Goal: Communication & Community: Answer question/provide support

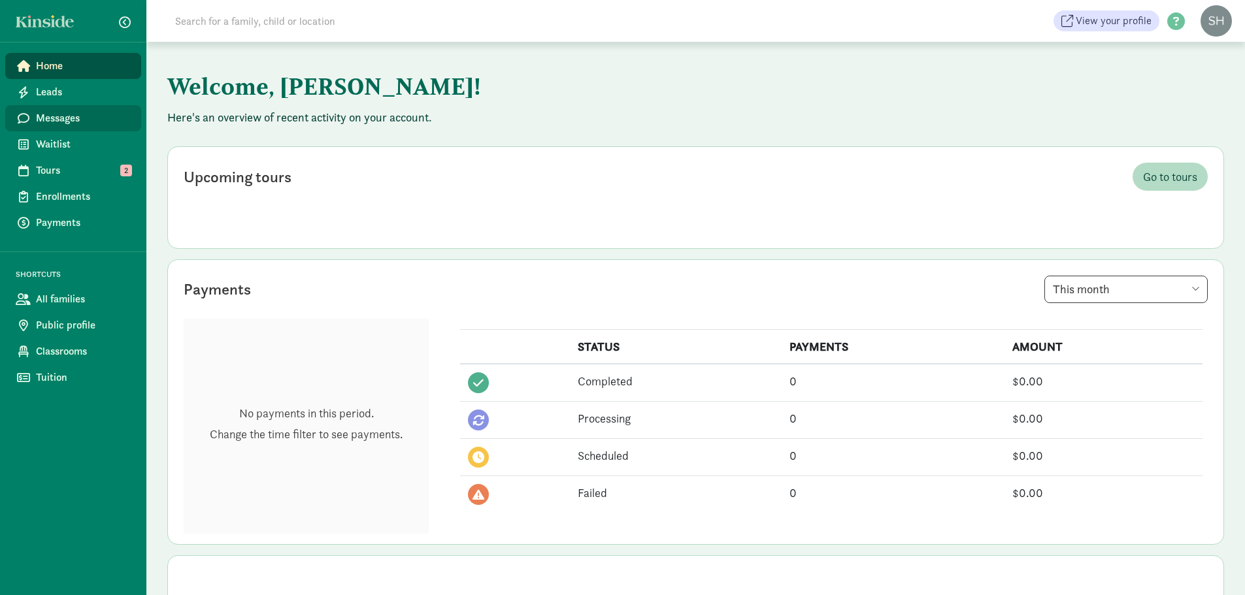
click at [75, 130] on link "Messages" at bounding box center [73, 118] width 136 height 26
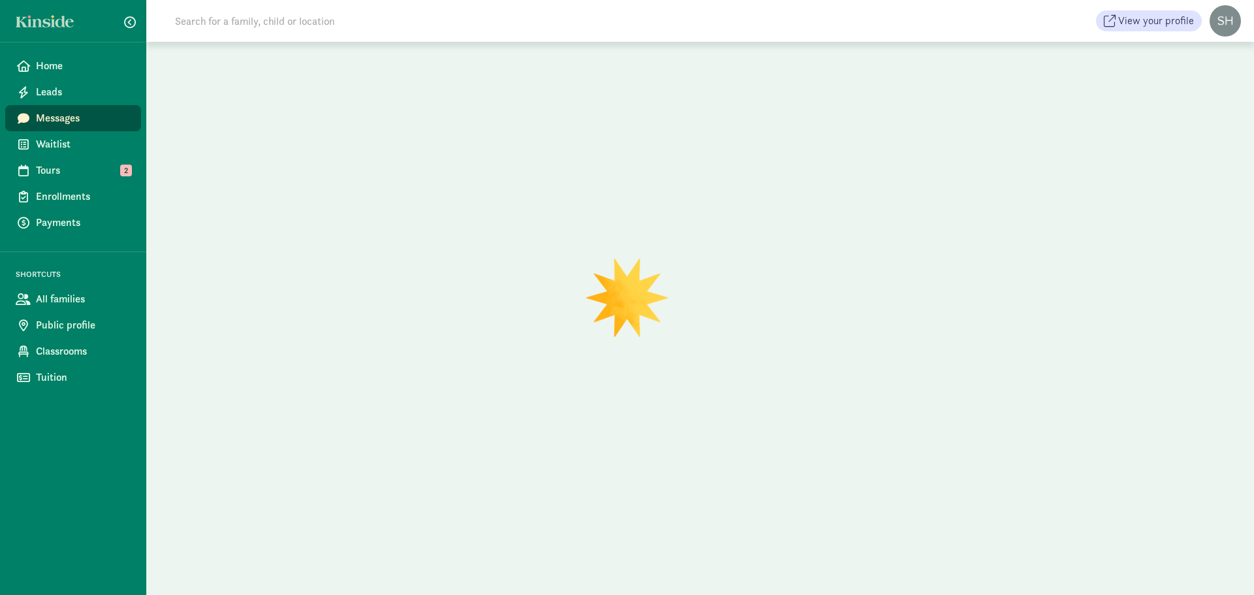
click at [345, 30] on input at bounding box center [350, 21] width 367 height 26
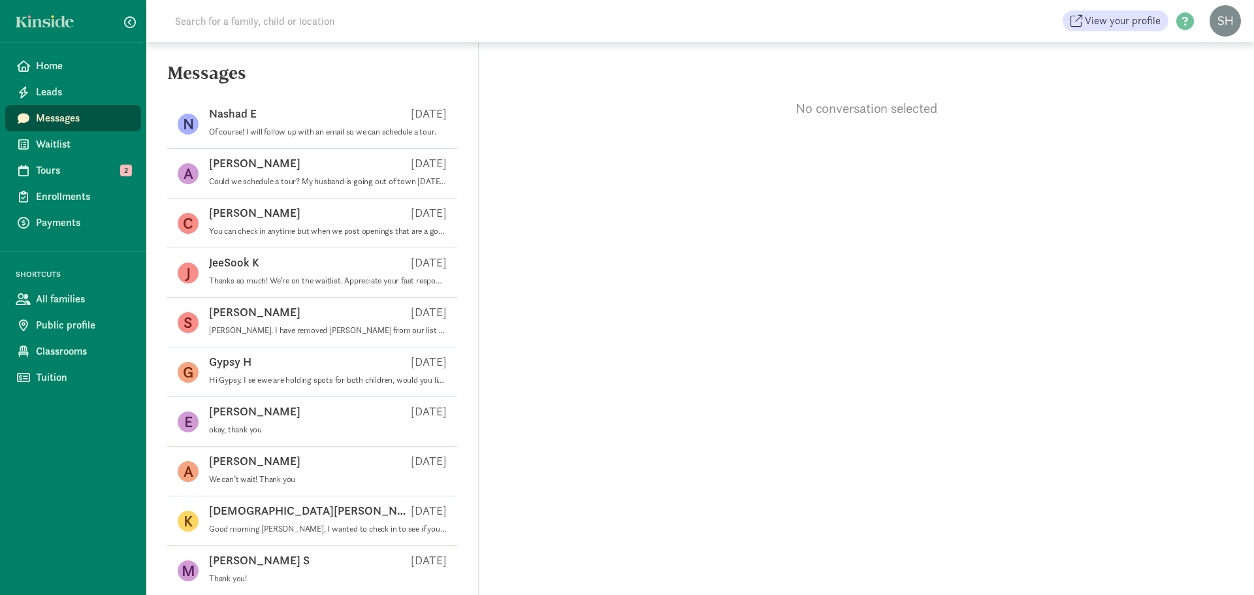
type input "z"
type input "ozzy"
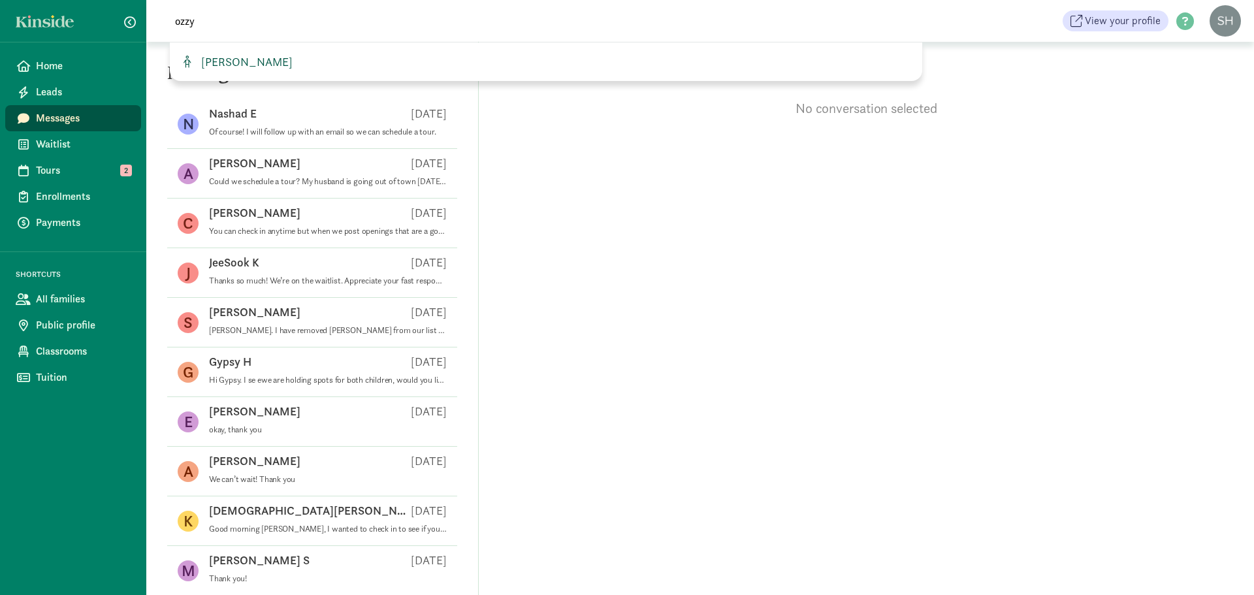
click at [303, 57] on link "[PERSON_NAME]" at bounding box center [546, 62] width 732 height 18
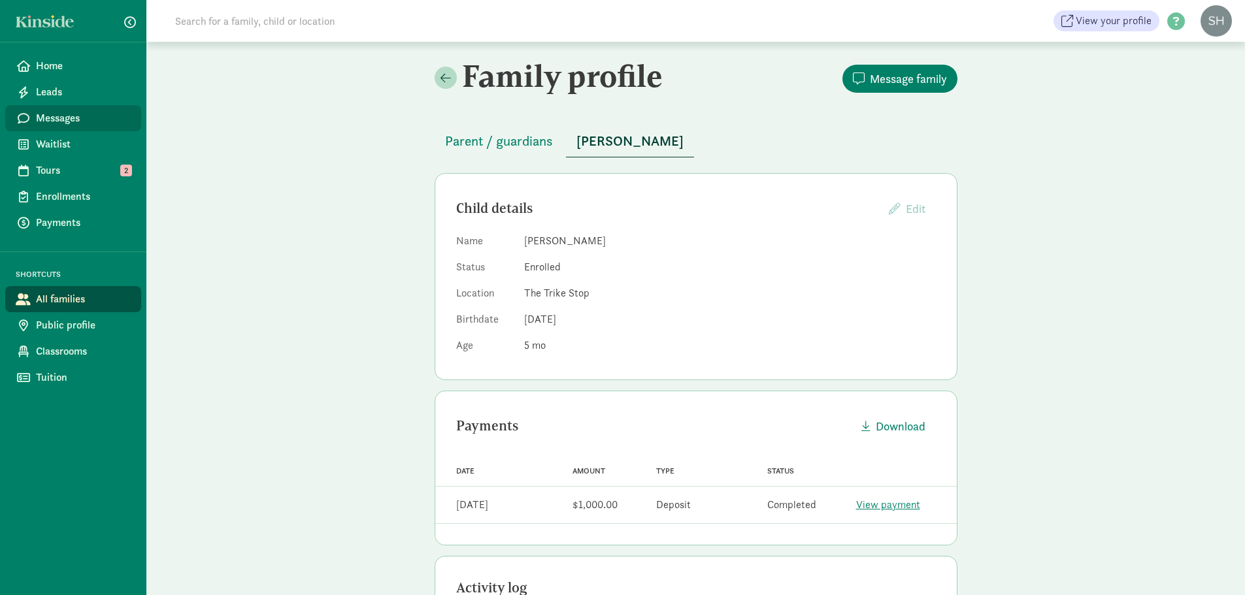
click at [72, 117] on span "Messages" at bounding box center [83, 118] width 95 height 16
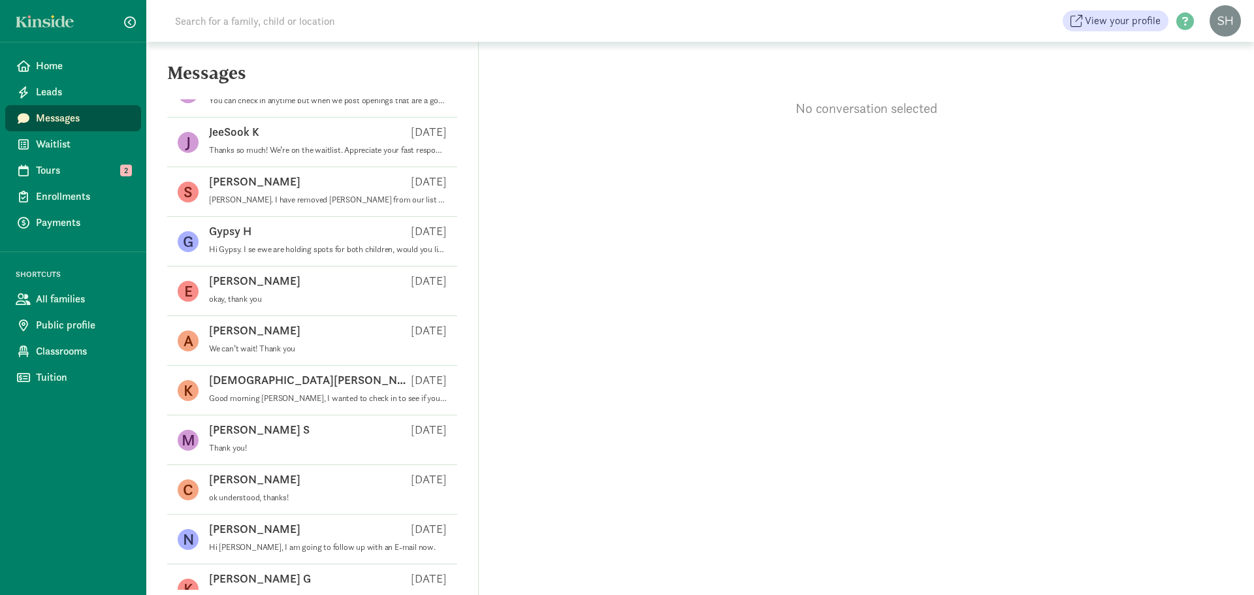
scroll to position [196, 0]
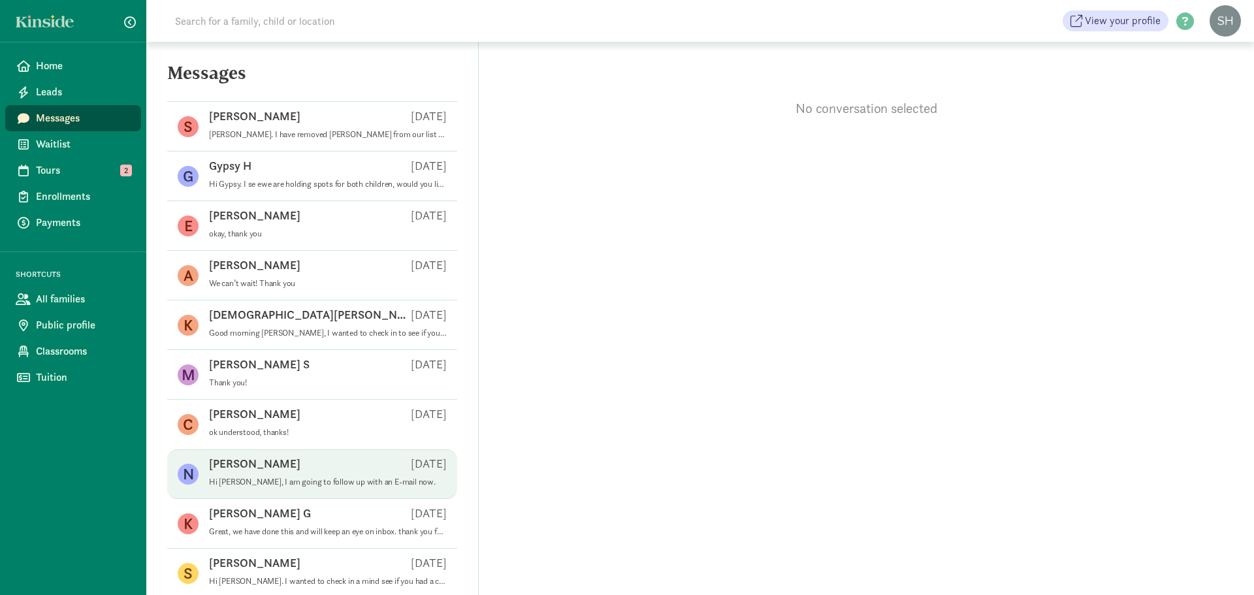
click at [314, 480] on p "Hi Nikki, I am going to follow up with an E-mail now." at bounding box center [328, 482] width 238 height 10
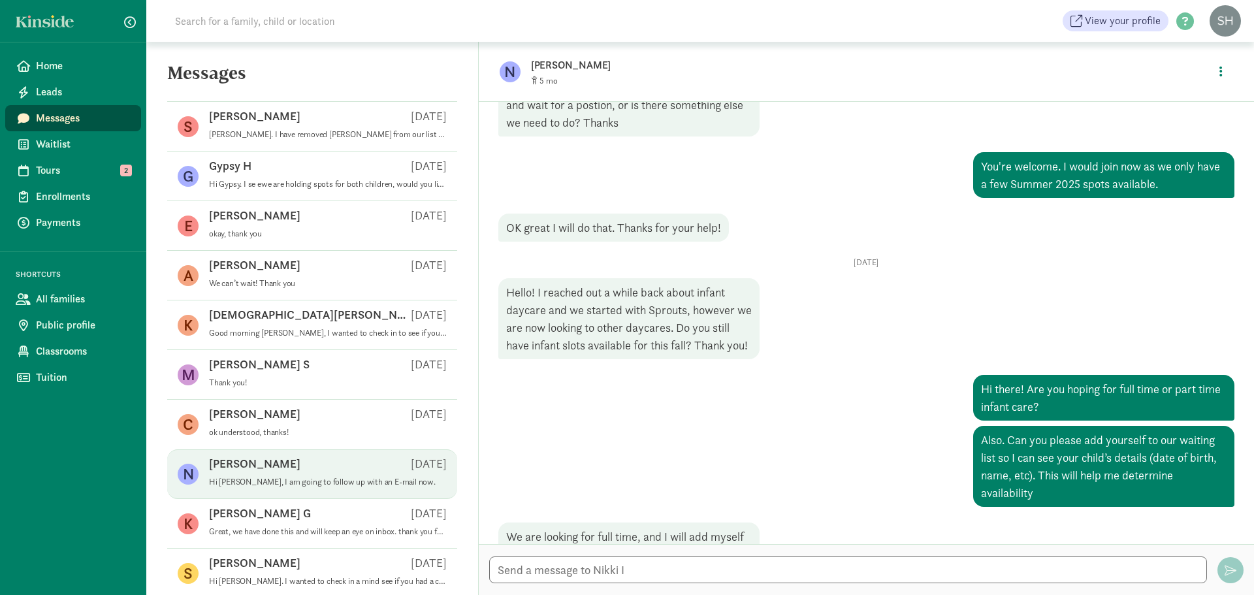
scroll to position [474, 0]
